Goal: Communication & Community: Answer question/provide support

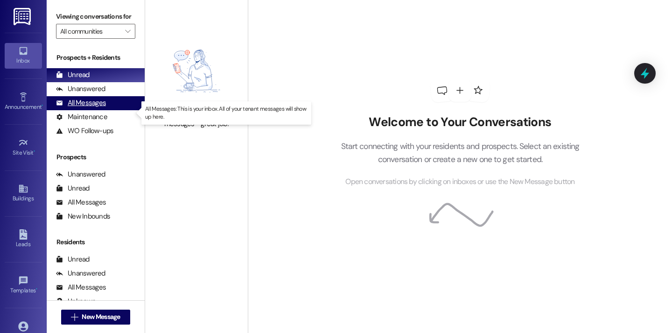
click at [98, 108] on div "All Messages" at bounding box center [81, 103] width 50 height 10
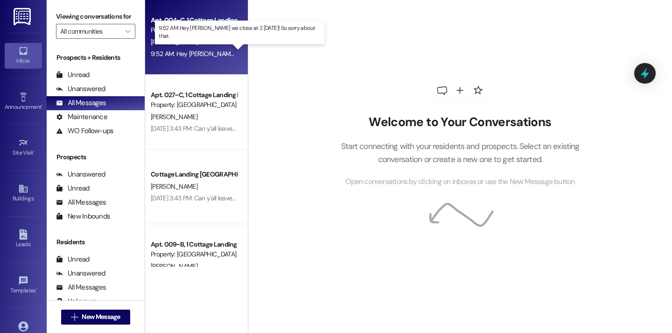
click at [202, 53] on div "9:52 AM: Hey [PERSON_NAME] we close at 2 [DATE]! So sorry about that. 9:52 AM: …" at bounding box center [249, 53] width 197 height 8
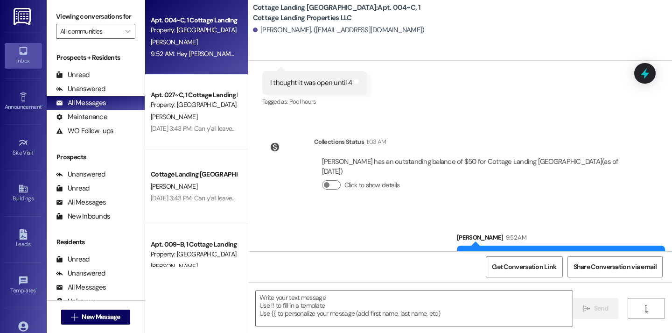
scroll to position [1249, 0]
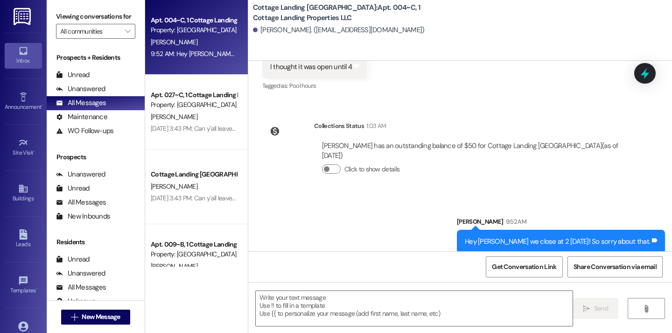
click at [28, 64] on div "Inbox" at bounding box center [23, 60] width 47 height 9
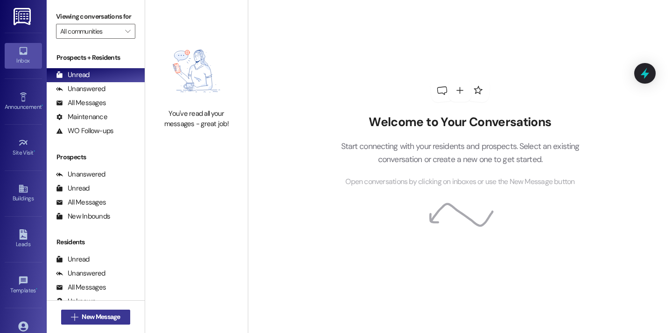
click at [88, 320] on span "New Message" at bounding box center [101, 317] width 38 height 10
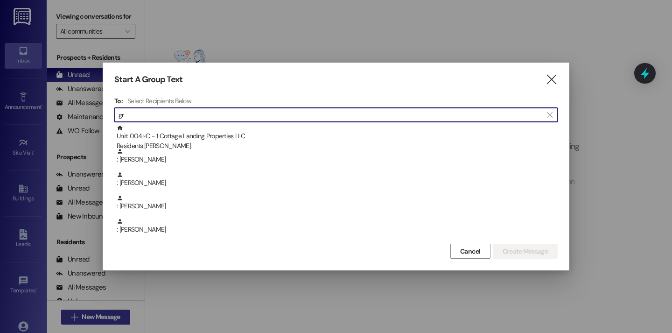
type input "g"
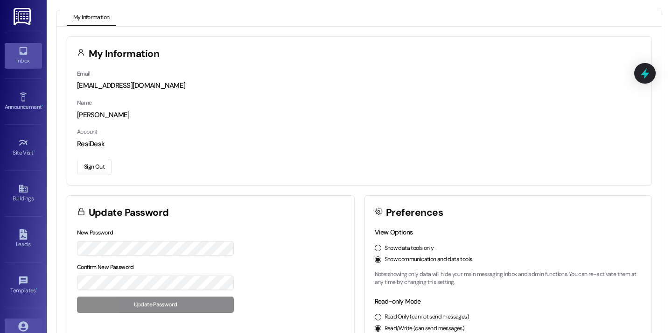
click at [22, 55] on icon at bounding box center [23, 51] width 10 height 10
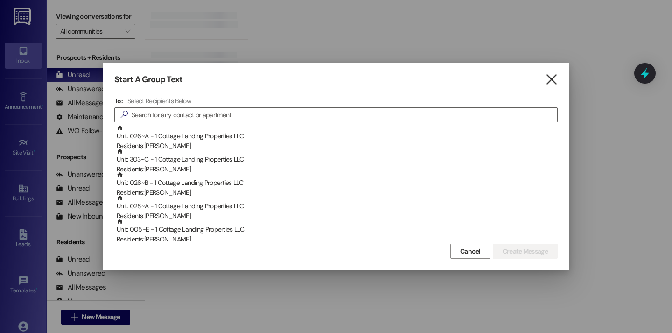
click at [551, 81] on icon "" at bounding box center [551, 80] width 13 height 10
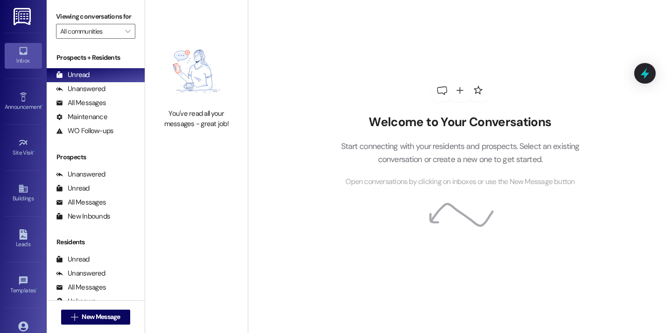
click at [159, 61] on img at bounding box center [196, 71] width 82 height 67
click at [24, 324] on icon at bounding box center [23, 326] width 10 height 10
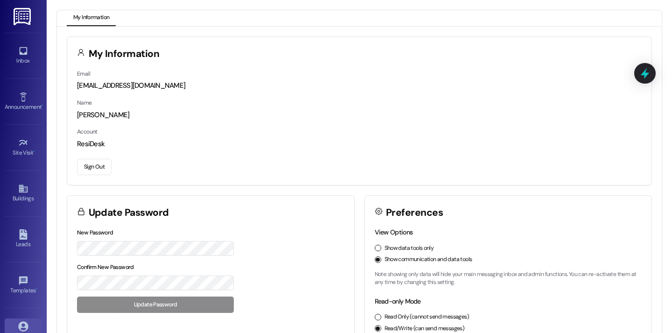
click at [97, 171] on button "Sign Out" at bounding box center [94, 167] width 35 height 16
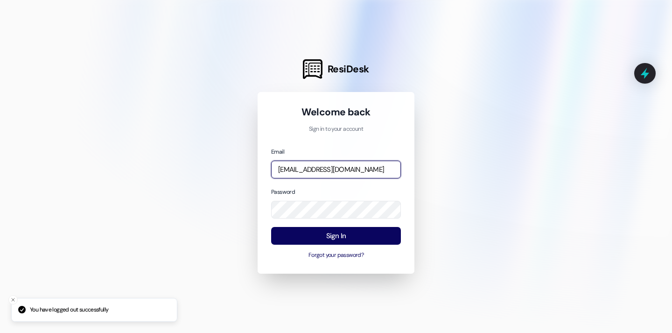
click at [390, 173] on input "[EMAIL_ADDRESS][DOMAIN_NAME]" at bounding box center [336, 169] width 130 height 18
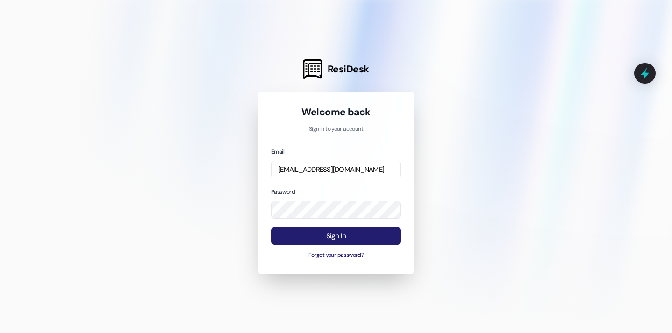
click at [341, 236] on button "Sign In" at bounding box center [336, 236] width 130 height 18
click at [317, 238] on button "Sign In" at bounding box center [336, 236] width 130 height 18
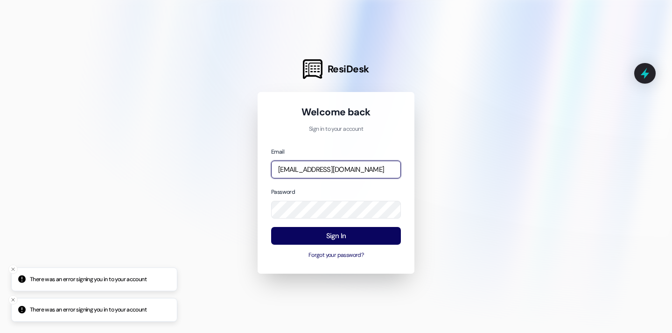
click at [389, 170] on input "[EMAIL_ADDRESS][DOMAIN_NAME]" at bounding box center [336, 169] width 130 height 18
type input "m"
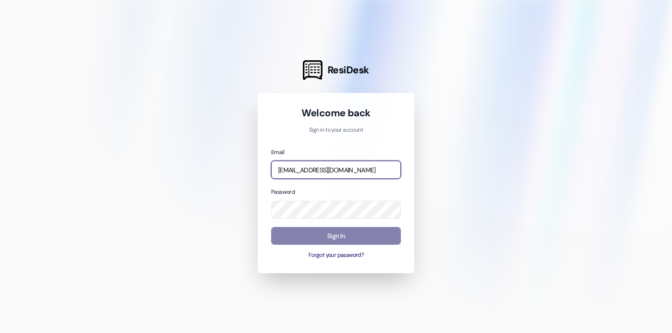
click at [354, 178] on input "[EMAIL_ADDRESS][DOMAIN_NAME]" at bounding box center [336, 169] width 130 height 18
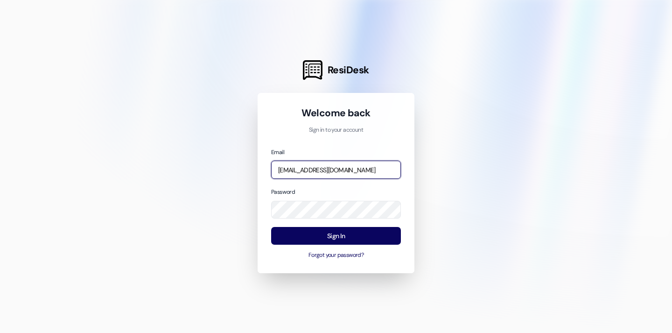
type input "[EMAIL_ADDRESS][DOMAIN_NAME]"
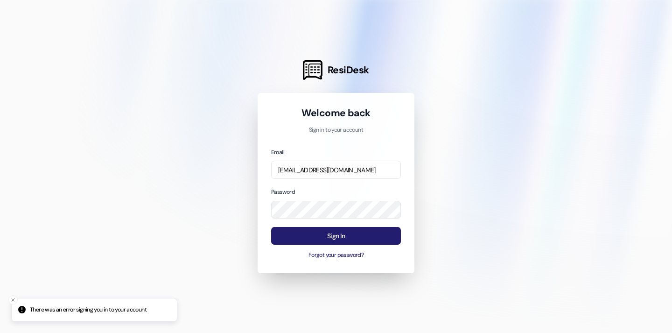
click at [338, 236] on button "Sign In" at bounding box center [336, 236] width 130 height 18
